Goal: Task Accomplishment & Management: Use online tool/utility

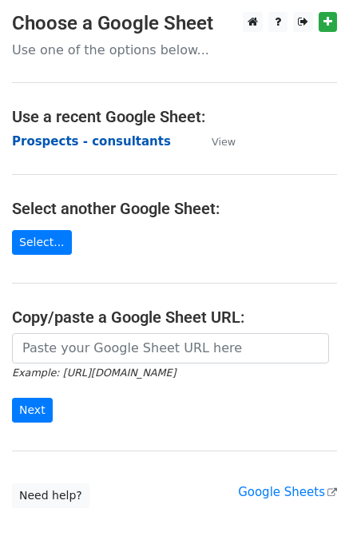
scroll to position [85, 0]
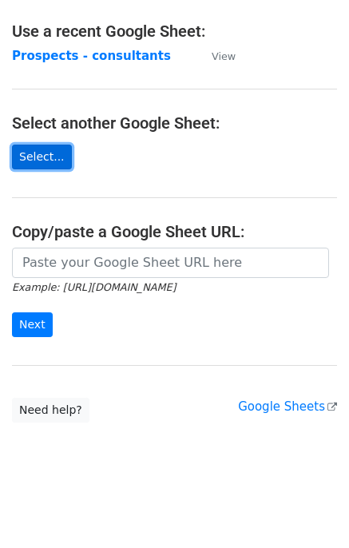
click at [33, 156] on link "Select..." at bounding box center [42, 157] width 60 height 25
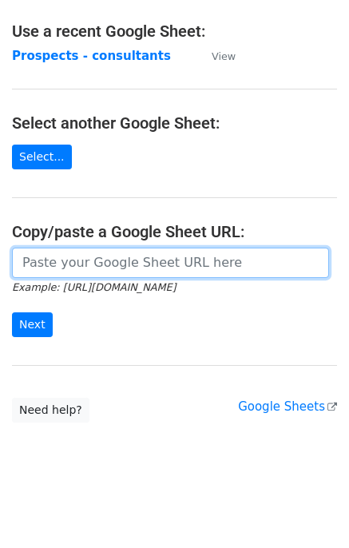
click at [72, 252] on input "url" at bounding box center [170, 263] width 317 height 30
type input "V"
paste input "https://docs.google.com/spreadsheets/d/1_OzhbKyiXCEa0fw3Tx12bt7CRQeMuPJwNxWknDd…"
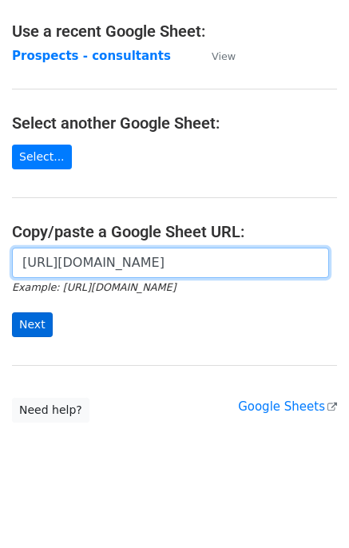
type input "https://docs.google.com/spreadsheets/d/1_OzhbKyiXCEa0fw3Tx12bt7CRQeMuPJwNxWknDd…"
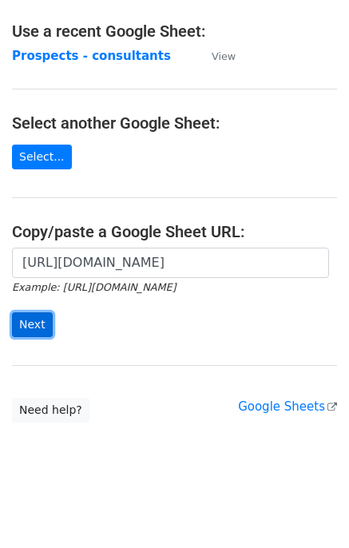
scroll to position [0, 0]
click at [19, 326] on input "Next" at bounding box center [32, 324] width 41 height 25
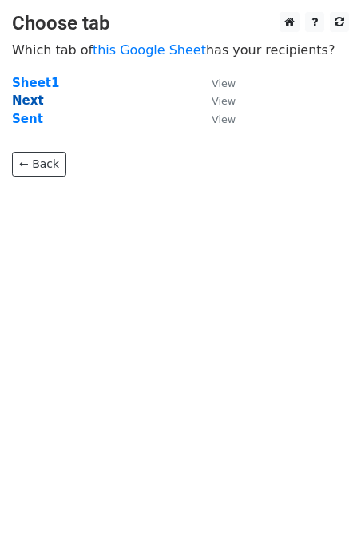
click at [25, 99] on strong "Next" at bounding box center [28, 100] width 32 height 14
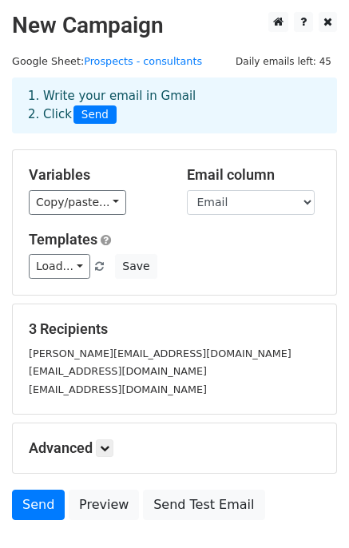
click at [118, 30] on h2 "New Campaign" at bounding box center [174, 25] width 325 height 27
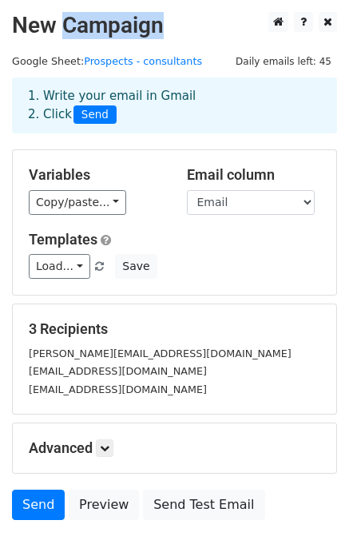
click at [118, 30] on h2 "New Campaign" at bounding box center [174, 25] width 325 height 27
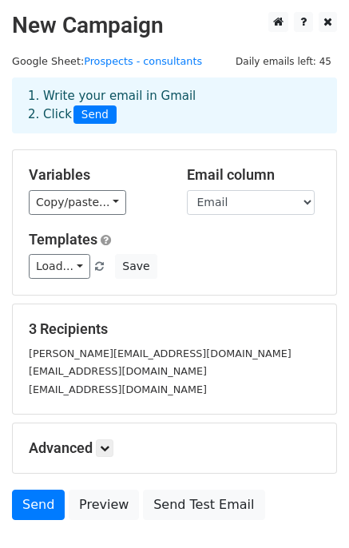
click at [228, 290] on div "Variables Copy/paste... {{firstname}} {{lastname}} {{Email}} {{Company Name}} {…" at bounding box center [175, 222] width 324 height 145
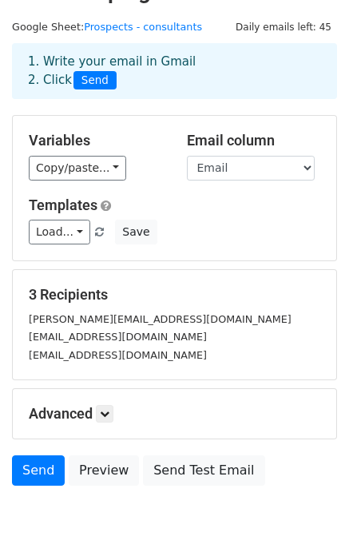
scroll to position [29, 0]
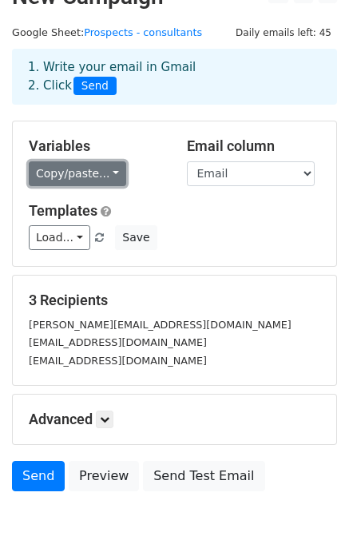
click at [105, 172] on link "Copy/paste..." at bounding box center [77, 173] width 97 height 25
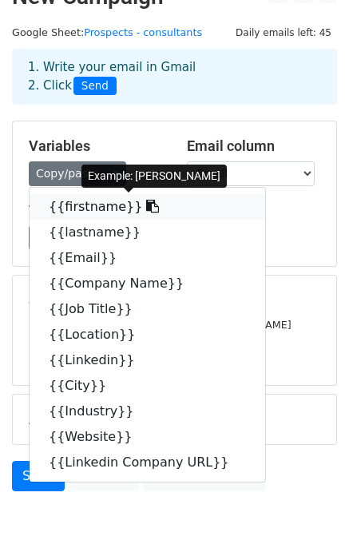
click at [89, 199] on link "{{firstname}}" at bounding box center [148, 207] width 236 height 26
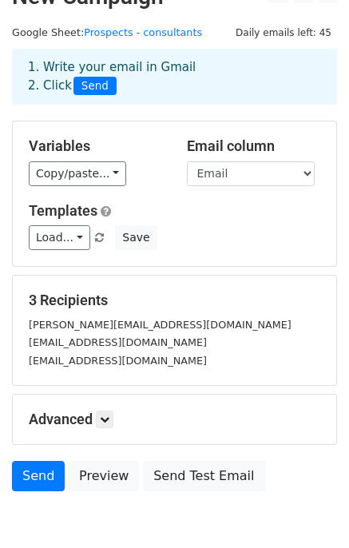
scroll to position [105, 0]
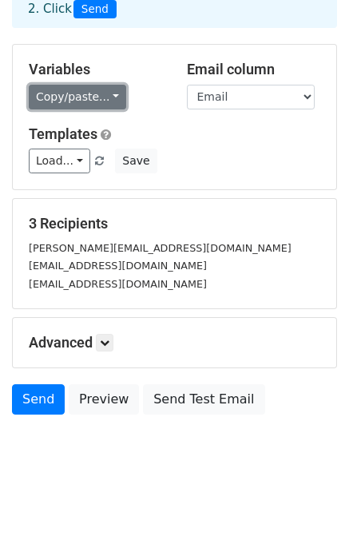
click at [94, 103] on link "Copy/paste..." at bounding box center [77, 97] width 97 height 25
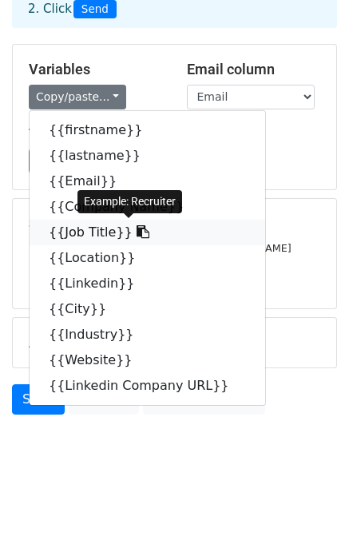
click at [74, 236] on link "{{Job Title}}" at bounding box center [148, 233] width 236 height 26
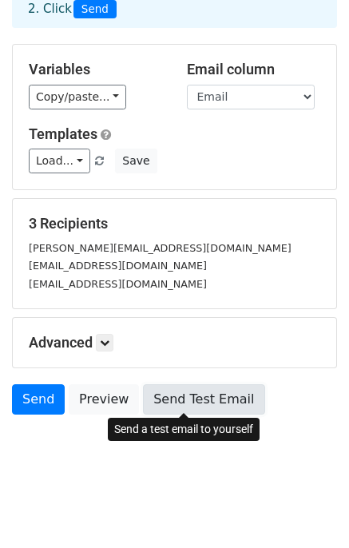
click at [168, 402] on link "Send Test Email" at bounding box center [203, 399] width 121 height 30
